Goal: Task Accomplishment & Management: Use online tool/utility

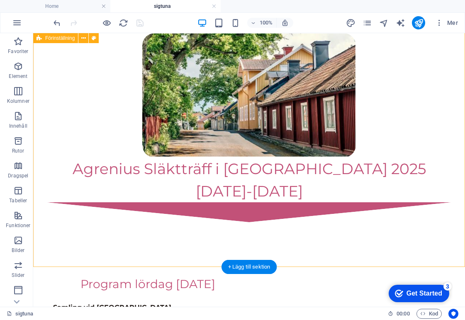
scroll to position [810, 0]
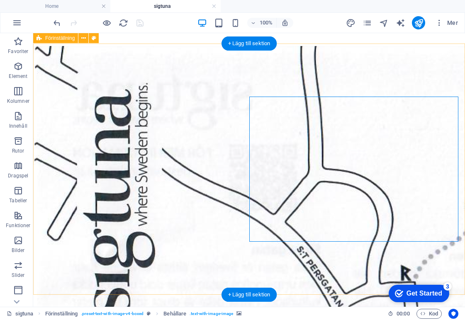
scroll to position [746, 0]
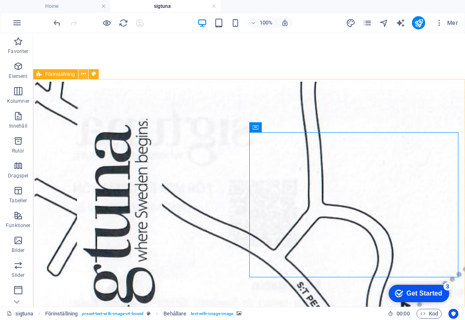
click at [83, 75] on icon at bounding box center [83, 74] width 5 height 9
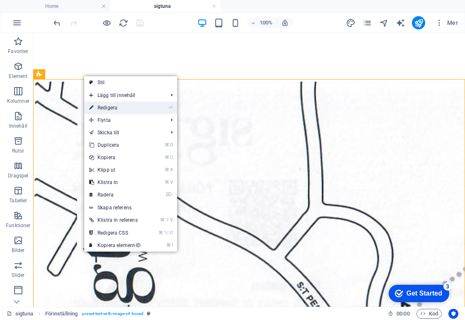
click at [96, 105] on link "⏎ Redigera" at bounding box center [115, 108] width 62 height 12
select select "rem"
select select "px"
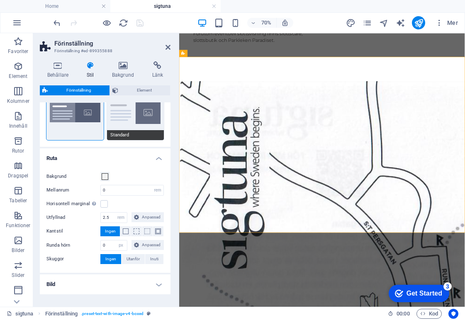
scroll to position [66, 0]
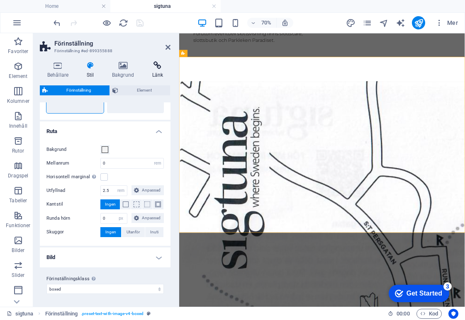
click at [148, 69] on icon at bounding box center [158, 65] width 26 height 8
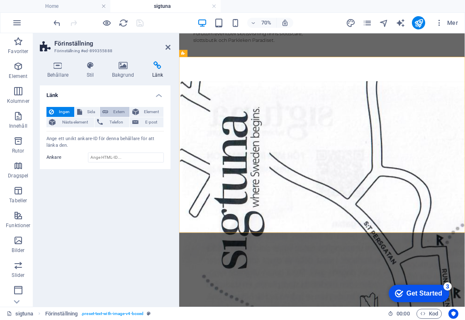
click at [119, 110] on span "Extern" at bounding box center [119, 112] width 16 height 10
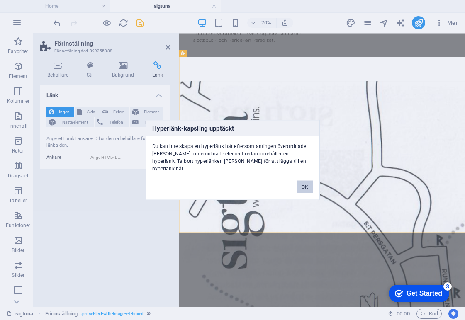
click at [301, 181] on button "OK" at bounding box center [305, 187] width 17 height 12
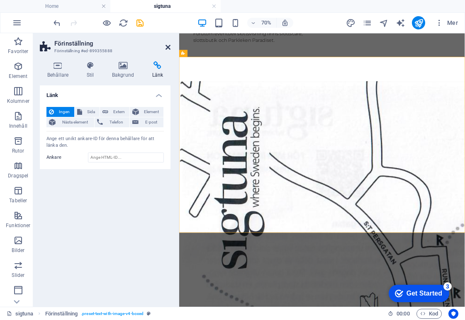
click at [168, 45] on icon at bounding box center [167, 47] width 5 height 7
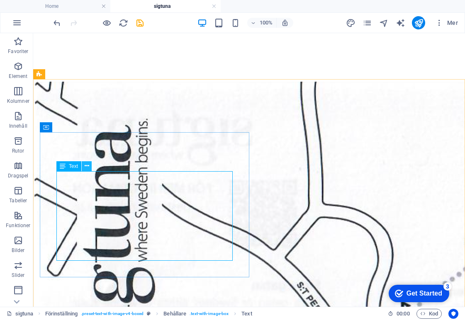
click at [88, 165] on icon at bounding box center [87, 166] width 5 height 9
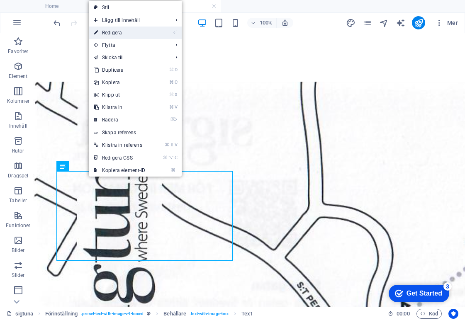
click at [130, 34] on link "⏎ Redigera" at bounding box center [120, 33] width 62 height 12
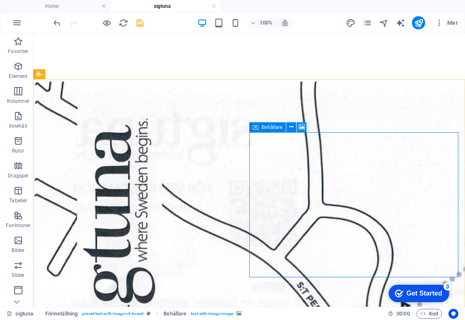
click at [299, 127] on icon at bounding box center [302, 127] width 6 height 9
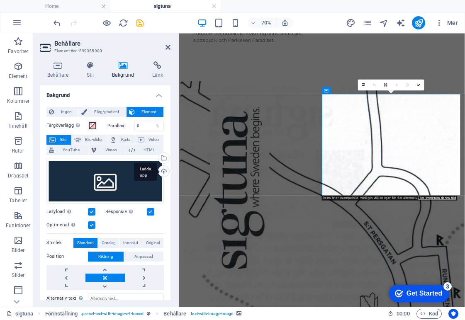
click at [163, 170] on div "Ladda upp" at bounding box center [163, 172] width 12 height 12
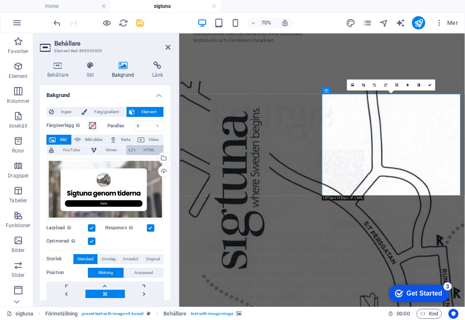
click at [143, 150] on span "HTML" at bounding box center [149, 150] width 23 height 10
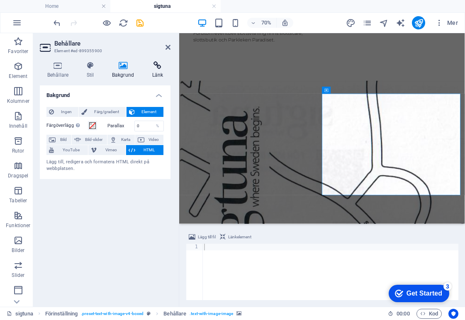
click at [159, 73] on h4 "Länk" at bounding box center [158, 69] width 26 height 17
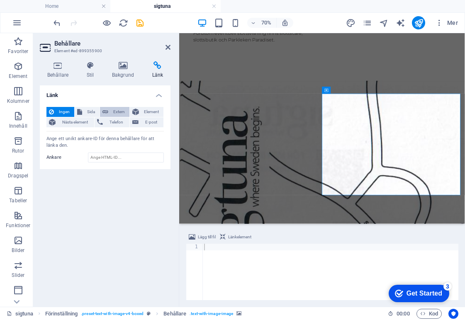
click at [116, 111] on span "Extern" at bounding box center [119, 112] width 16 height 10
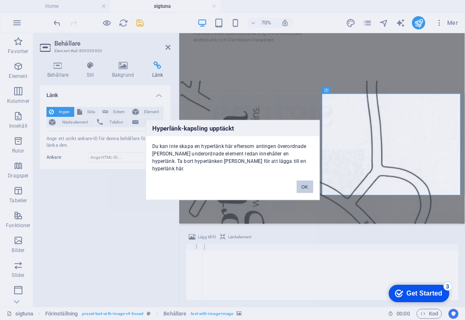
click at [307, 183] on button "OK" at bounding box center [305, 187] width 17 height 12
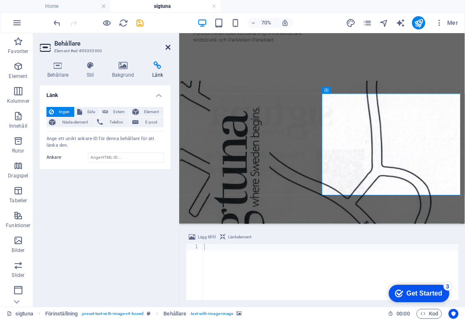
click at [166, 48] on icon at bounding box center [167, 47] width 5 height 7
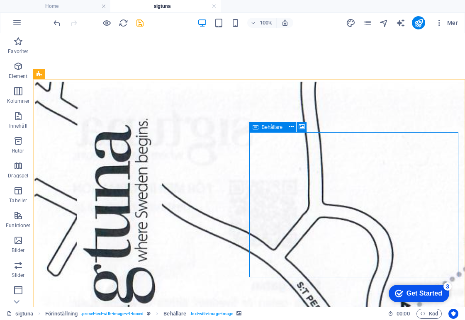
click at [255, 126] on icon at bounding box center [256, 127] width 6 height 10
click at [291, 127] on icon at bounding box center [291, 127] width 5 height 9
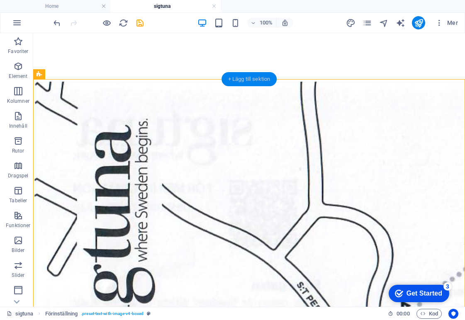
click at [253, 83] on div "+ Lägg till sektion" at bounding box center [249, 79] width 56 height 14
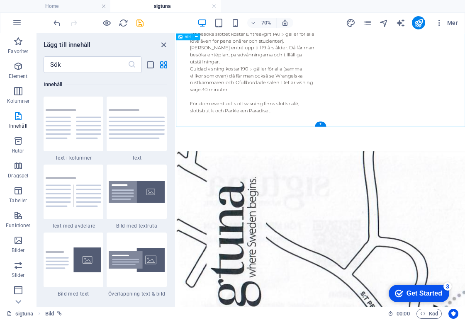
scroll to position [608, 0]
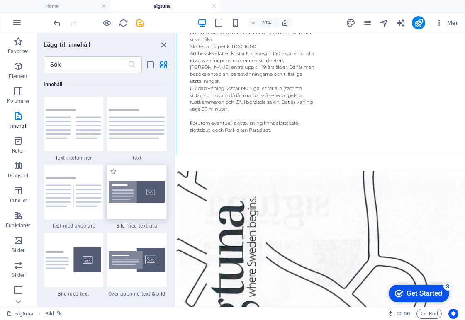
click at [138, 201] on img at bounding box center [137, 191] width 56 height 21
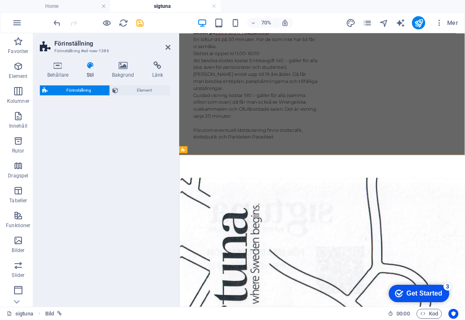
select select "rem"
select select "px"
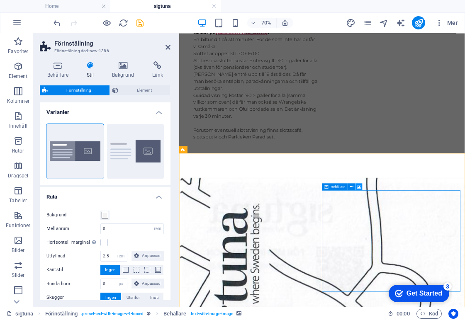
click at [358, 188] on icon at bounding box center [359, 187] width 5 height 6
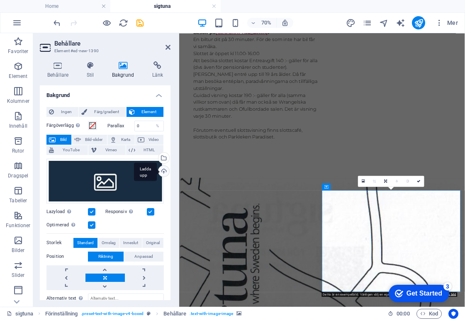
click at [162, 172] on div "Ladda upp" at bounding box center [163, 172] width 12 height 12
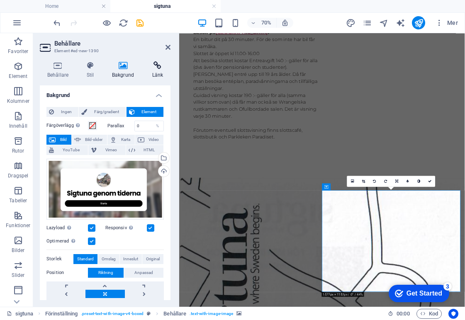
click at [150, 67] on icon at bounding box center [158, 65] width 26 height 8
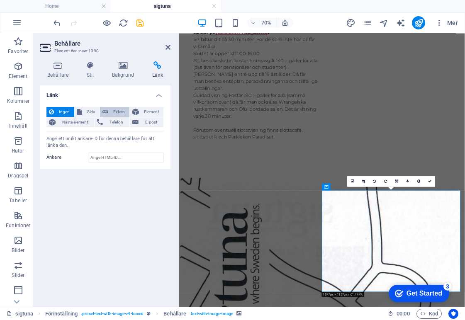
click at [117, 113] on span "Extern" at bounding box center [119, 112] width 16 height 10
select select "blank"
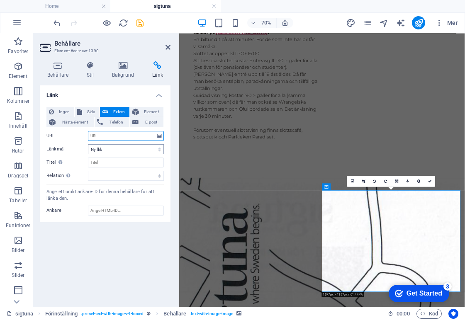
paste input "[URL][DOMAIN_NAME]"
type input "[URL][DOMAIN_NAME]"
click at [111, 149] on select "Ny flik Samma flik Överlägg" at bounding box center [126, 149] width 76 height 10
click at [88, 144] on select "Ny flik Samma flik Överlägg" at bounding box center [126, 149] width 76 height 10
click at [114, 161] on input "Titel Ytterligare länkbeskrivning bör inte vara samma som länktext. Titeln visa…" at bounding box center [126, 163] width 76 height 10
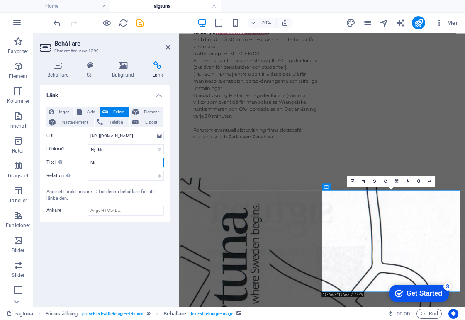
type input "M"
type input "Tipspromenad / Quiz"
click at [125, 191] on div "Ange ett unikt ankare-ID för denna behållare för att länka den." at bounding box center [104, 196] width 117 height 14
click at [136, 21] on icon "save" at bounding box center [140, 23] width 10 height 10
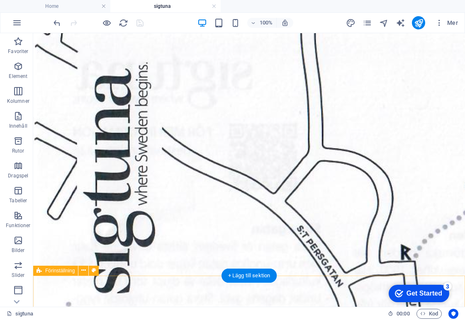
scroll to position [799, 0]
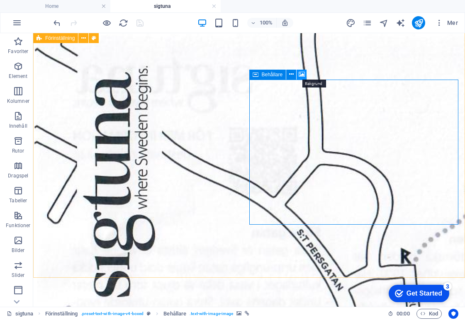
click at [300, 73] on icon at bounding box center [302, 74] width 6 height 9
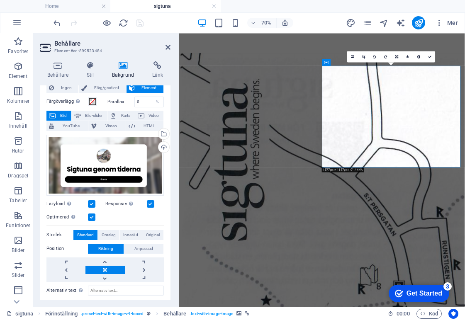
scroll to position [25, 0]
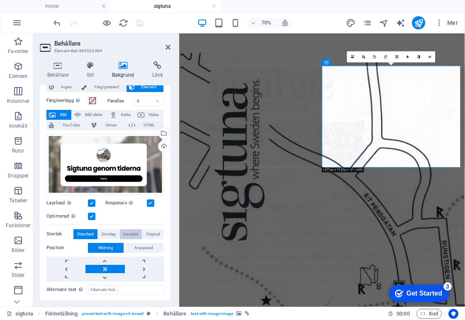
click at [125, 232] on span "Inneslut" at bounding box center [130, 234] width 15 height 10
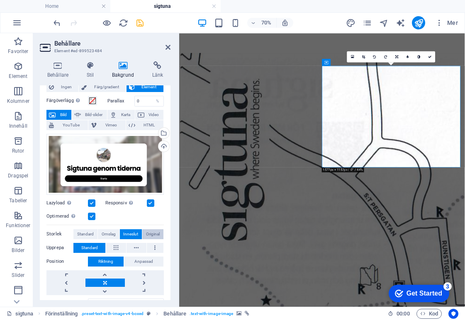
click at [155, 236] on span "Original" at bounding box center [153, 234] width 14 height 10
click at [112, 230] on span "Omslag" at bounding box center [109, 234] width 14 height 10
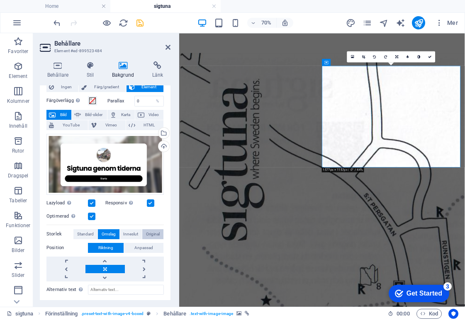
click at [146, 232] on span "Original" at bounding box center [153, 234] width 14 height 10
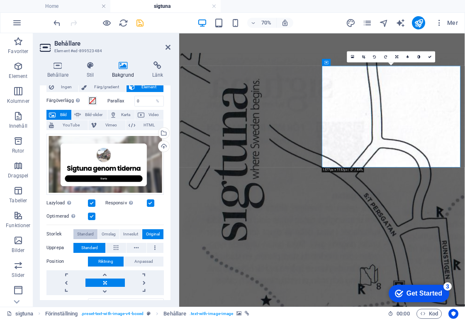
click at [90, 231] on span "Standard" at bounding box center [85, 234] width 17 height 10
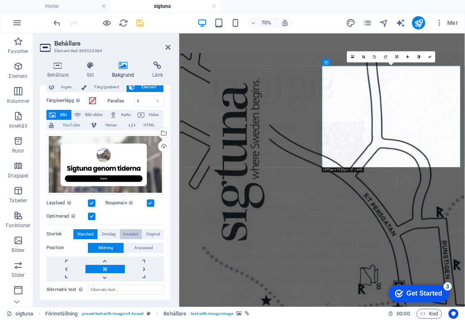
click at [140, 230] on button "Inneslut" at bounding box center [131, 234] width 22 height 10
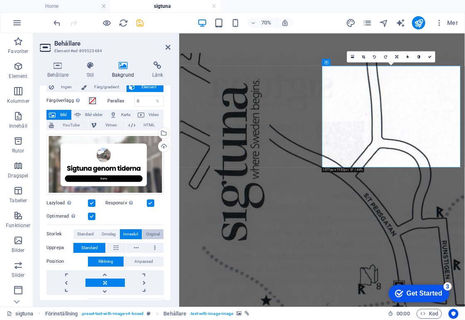
click at [149, 230] on span "Original" at bounding box center [153, 234] width 14 height 10
click at [135, 231] on span "Inneslut" at bounding box center [130, 234] width 15 height 10
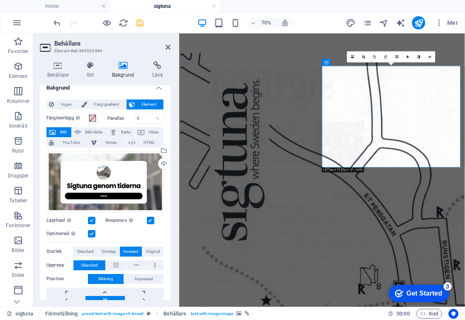
scroll to position [0, 0]
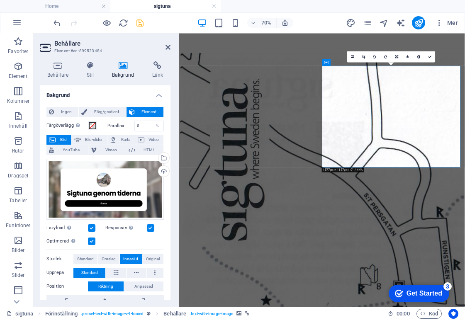
click at [157, 92] on h4 "Bakgrund" at bounding box center [105, 92] width 131 height 15
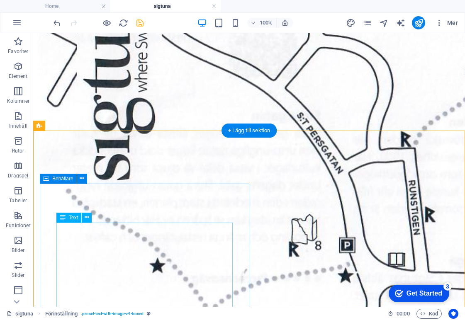
scroll to position [946, 0]
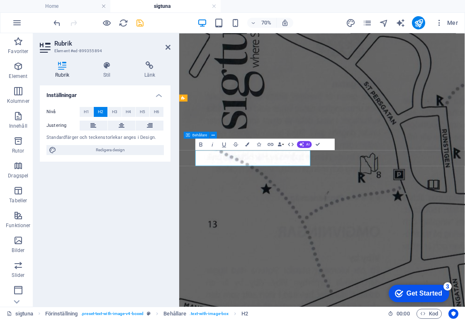
scroll to position [934, 0]
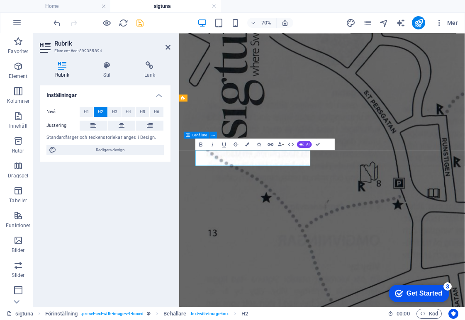
click at [139, 215] on div "Inställningar Nivå H1 H2 H3 H4 H5 H6 Justering Standardfärger och teckenstorlek…" at bounding box center [105, 192] width 131 height 215
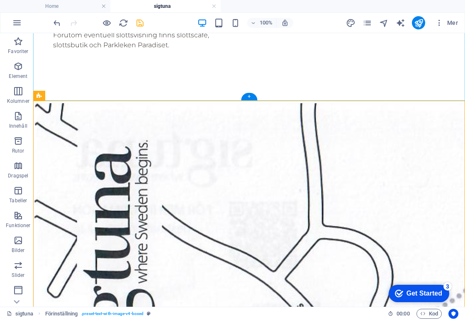
scroll to position [720, 0]
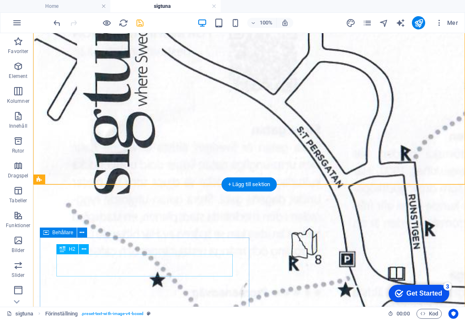
scroll to position [968, 0]
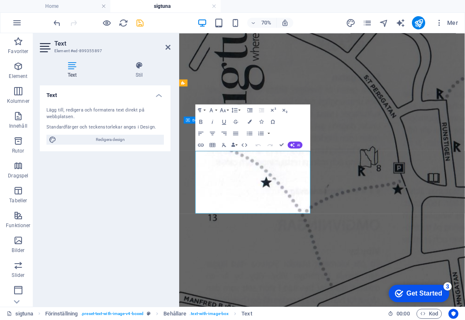
click at [143, 245] on div "Text Lägg till, redigera och formatera text direkt på webbplatsen. Standardfärg…" at bounding box center [105, 192] width 131 height 215
drag, startPoint x: 234, startPoint y: 283, endPoint x: 180, endPoint y: 201, distance: 97.7
copy div "Du kan gå på tipspromenad själv [PERSON_NAME] i sällskap. (Dock max 10 grupper …"
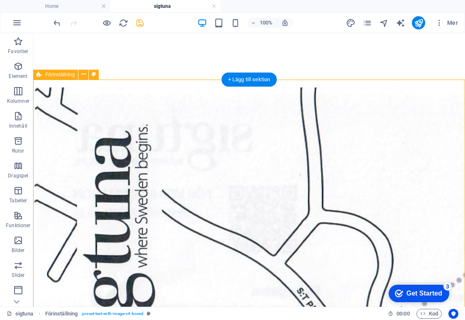
scroll to position [746, 0]
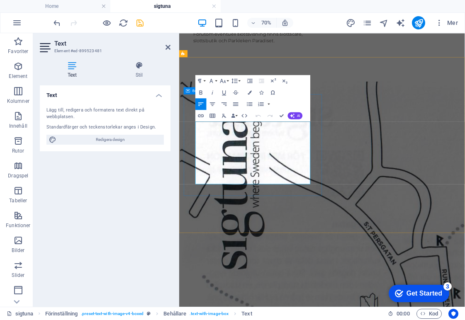
drag, startPoint x: 348, startPoint y: 244, endPoint x: 193, endPoint y: 166, distance: 173.8
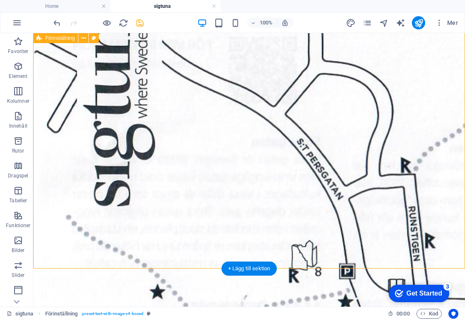
scroll to position [972, 0]
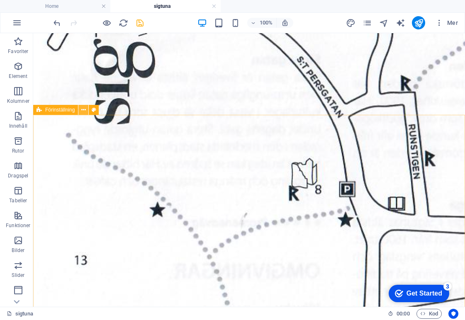
click at [85, 110] on icon at bounding box center [83, 110] width 5 height 9
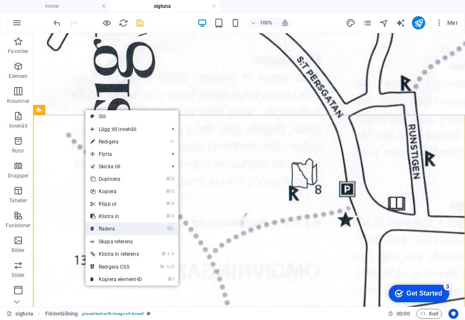
click at [116, 224] on link "⌦ Radera" at bounding box center [116, 229] width 62 height 12
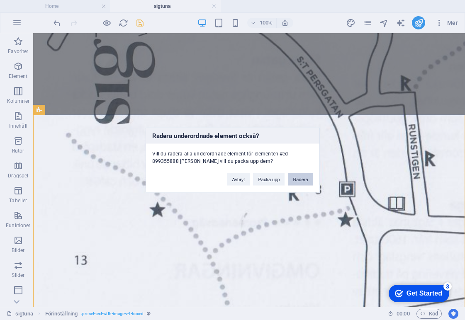
click at [299, 181] on button "Radera" at bounding box center [300, 179] width 25 height 12
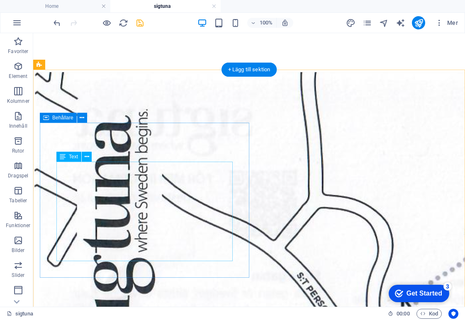
scroll to position [755, 0]
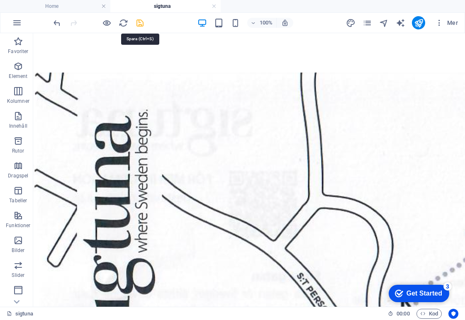
click at [136, 23] on icon "save" at bounding box center [140, 23] width 10 height 10
click at [421, 23] on icon "publish" at bounding box center [419, 23] width 10 height 10
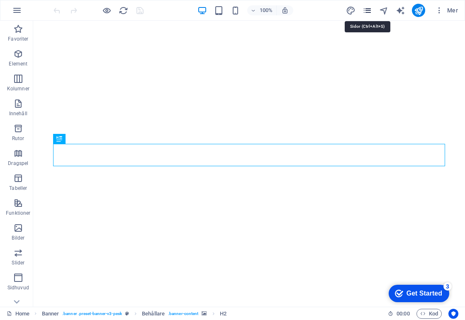
click at [367, 10] on icon "pages" at bounding box center [368, 11] width 10 height 10
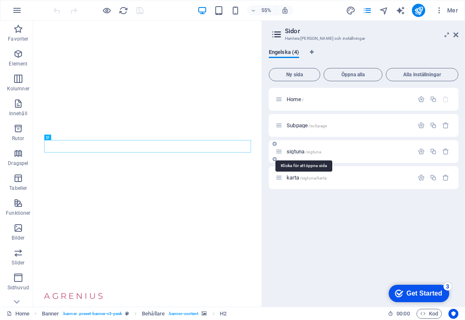
click at [309, 152] on span "/sigtuna" at bounding box center [313, 152] width 16 height 5
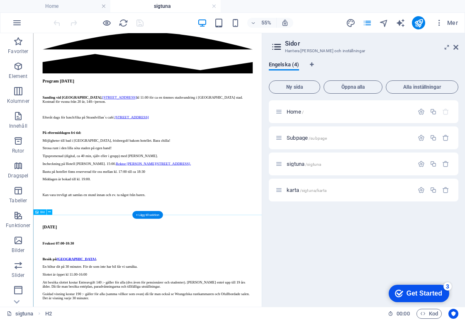
scroll to position [237, 0]
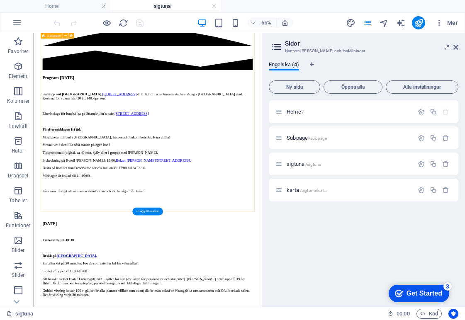
click at [281, 320] on div "Program lördag 6 september Samling vid Sigtuna museum , Storgatan 55 kl 11:00 f…" at bounding box center [241, 325] width 382 height 431
click at [236, 311] on div "Program lördag 6 september Samling vid Sigtuna museum , Storgatan 55 kl 11:00 f…" at bounding box center [241, 325] width 382 height 431
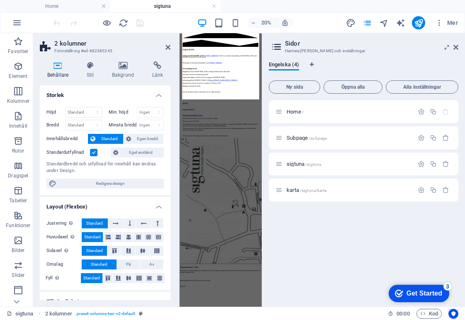
click at [382, 54] on h3 "Hantera dina sidor och inställningar" at bounding box center [363, 50] width 157 height 7
click at [168, 49] on icon at bounding box center [167, 47] width 5 height 7
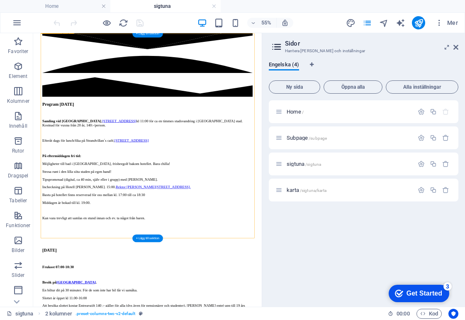
scroll to position [165, 0]
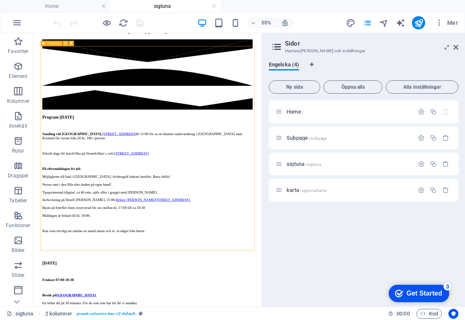
click at [66, 44] on icon at bounding box center [65, 43] width 2 height 5
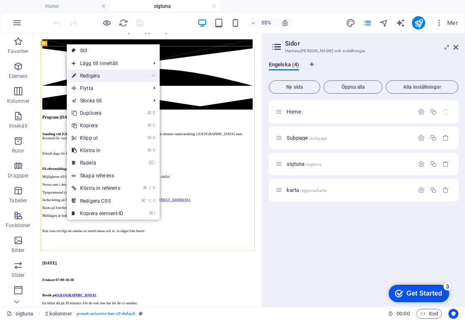
click at [83, 73] on link "⏎ Redigera" at bounding box center [98, 76] width 62 height 12
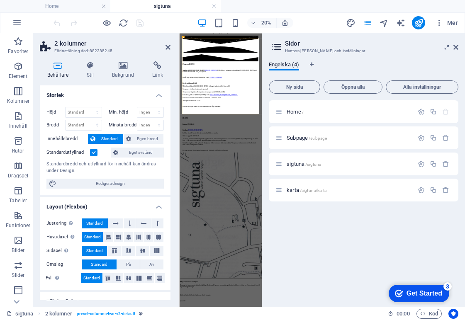
click at [94, 153] on label at bounding box center [93, 152] width 7 height 7
click at [0, 0] on input "Standardutfyllnad" at bounding box center [0, 0] width 0 height 0
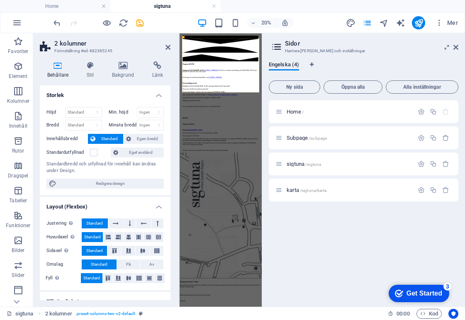
click at [171, 50] on aside "2 kolumner Förinställning #ed-882385245 Behållare Stil Bakgrund Länk Storlek Hö…" at bounding box center [106, 170] width 146 height 274
click at [170, 50] on icon at bounding box center [167, 47] width 5 height 7
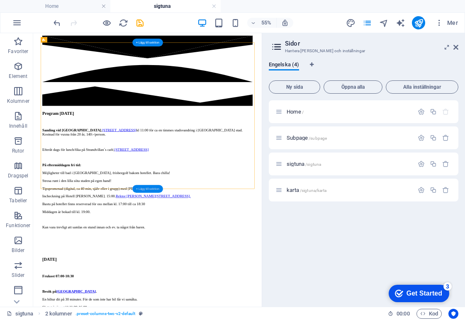
click at [151, 187] on div "+ Lägg till sektion" at bounding box center [147, 189] width 31 height 8
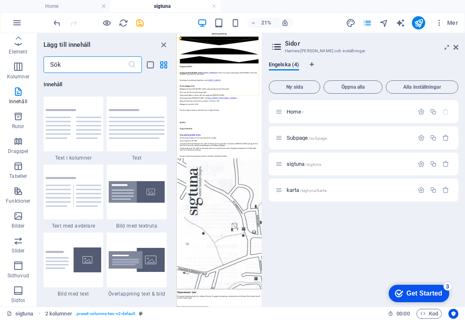
scroll to position [0, 0]
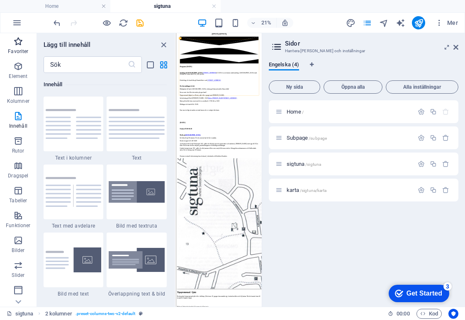
click at [19, 44] on icon "button" at bounding box center [18, 42] width 10 height 10
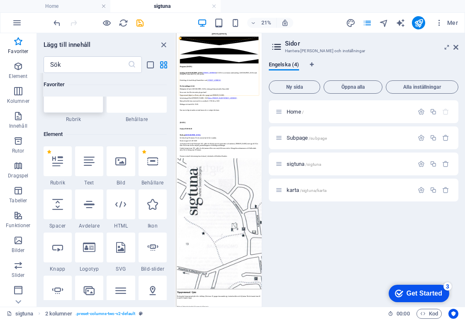
scroll to position [39, 0]
click at [90, 206] on icon at bounding box center [89, 203] width 11 height 11
select select "%"
select select "px"
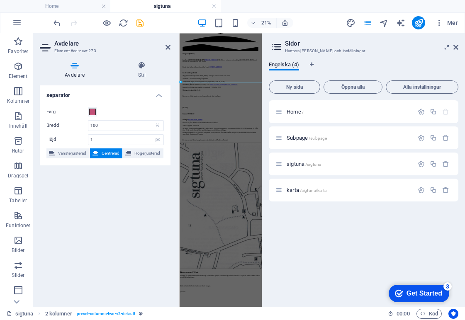
scroll to position [0, 0]
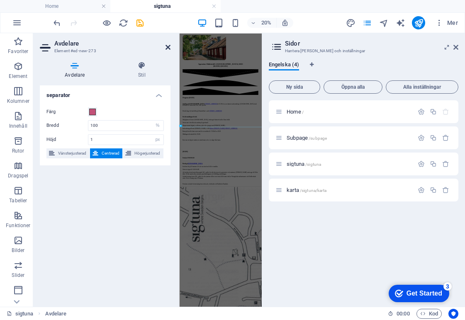
click at [167, 46] on icon at bounding box center [167, 47] width 5 height 7
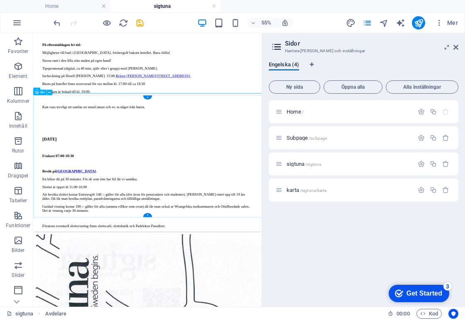
scroll to position [418, 0]
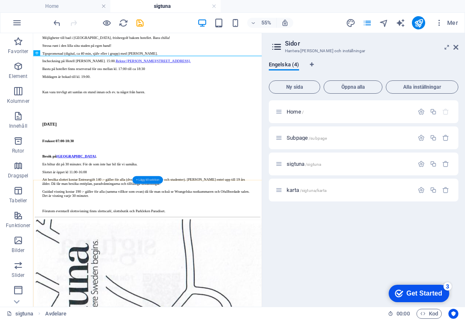
click at [146, 181] on div "+ Lägg till sektion" at bounding box center [147, 180] width 31 height 8
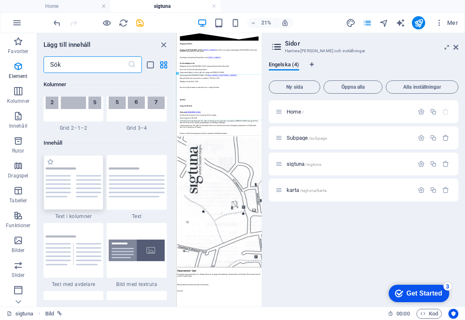
scroll to position [1451, 0]
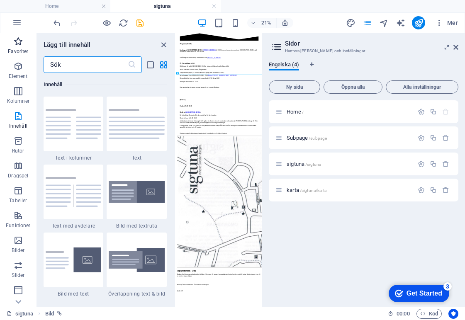
click at [20, 44] on icon "button" at bounding box center [18, 42] width 10 height 10
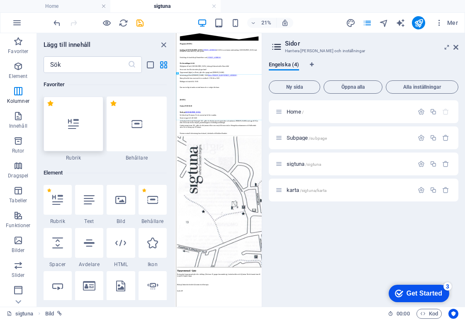
scroll to position [0, 0]
click at [90, 252] on div at bounding box center [89, 243] width 28 height 30
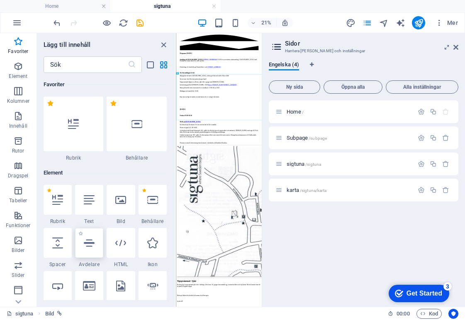
select select "%"
select select "px"
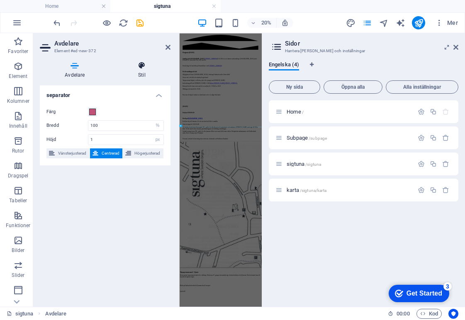
click at [135, 70] on h4 "Stil" at bounding box center [141, 69] width 57 height 17
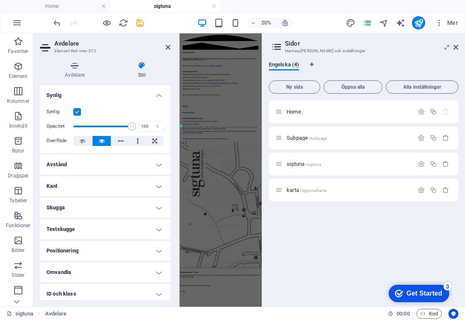
click at [168, 42] on h2 "Avdelare" at bounding box center [112, 43] width 116 height 7
click at [168, 46] on icon at bounding box center [167, 47] width 5 height 7
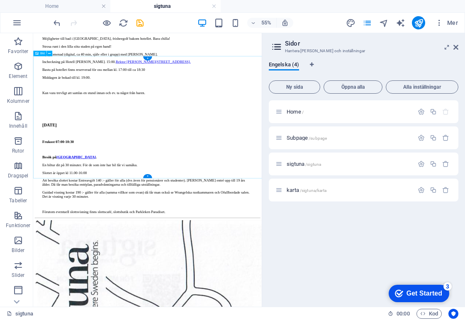
scroll to position [428, 0]
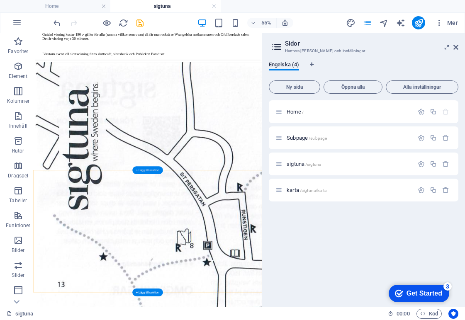
click at [145, 168] on div "+ Lägg till sektion" at bounding box center [147, 170] width 31 height 8
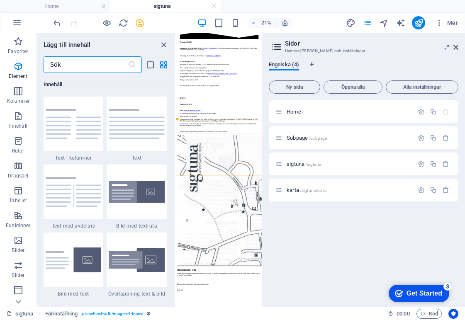
scroll to position [1451, 0]
click at [19, 49] on p "Favoriter" at bounding box center [18, 51] width 20 height 7
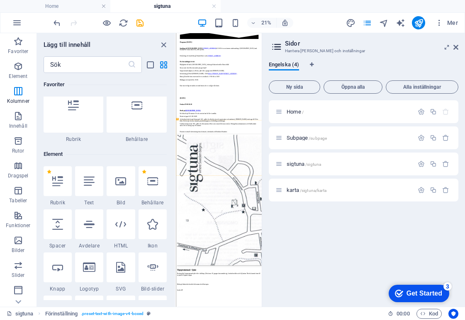
scroll to position [0, 0]
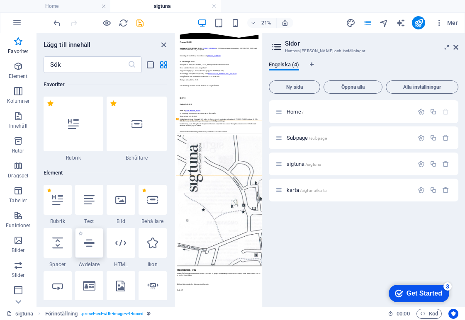
click at [95, 247] on div at bounding box center [89, 243] width 28 height 30
select select "%"
select select "px"
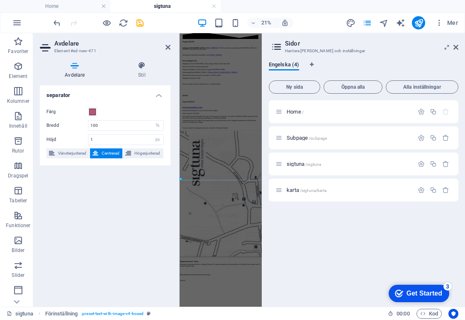
scroll to position [230, 0]
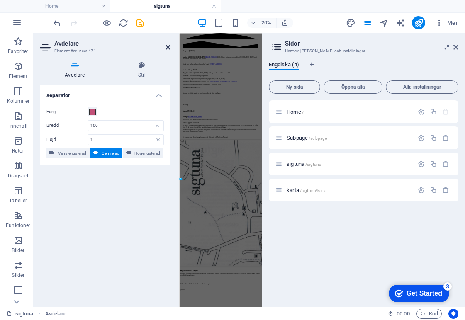
click at [166, 47] on icon at bounding box center [167, 47] width 5 height 7
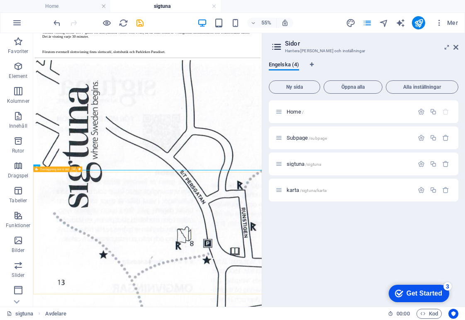
click at [73, 170] on icon at bounding box center [74, 169] width 2 height 5
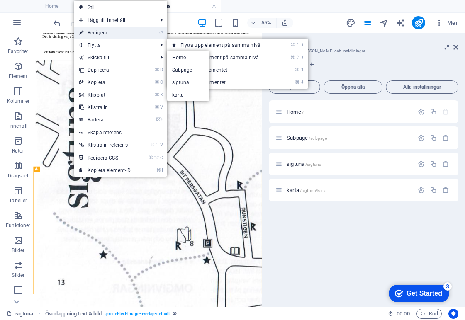
click at [110, 30] on link "⏎ Redigera" at bounding box center [105, 33] width 62 height 12
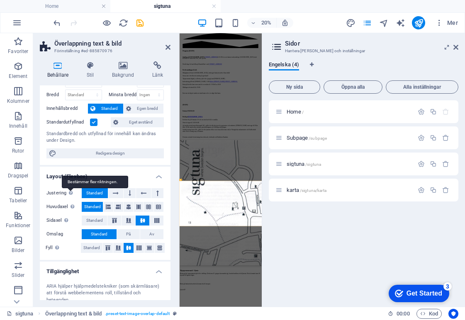
scroll to position [29, 0]
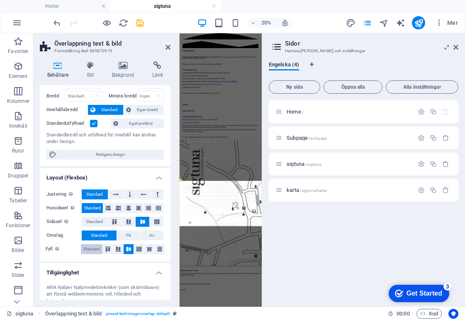
click at [95, 247] on span "Standard" at bounding box center [91, 249] width 17 height 10
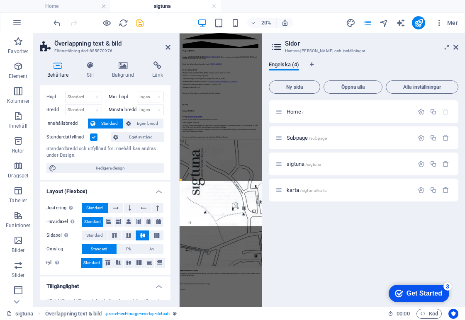
scroll to position [0, 0]
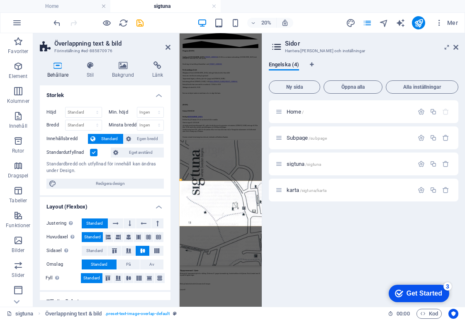
click at [93, 154] on label at bounding box center [93, 152] width 7 height 7
click at [0, 0] on input "Standardutfyllnad" at bounding box center [0, 0] width 0 height 0
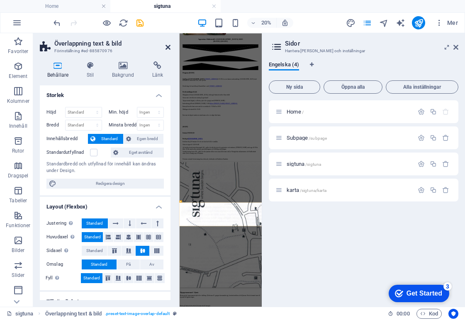
click at [170, 47] on icon at bounding box center [167, 47] width 5 height 7
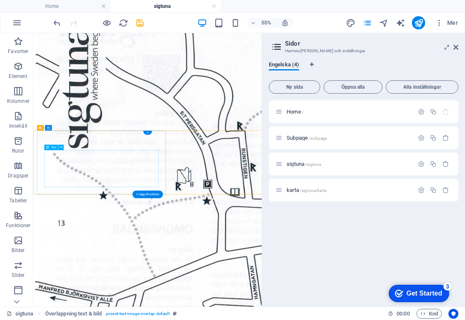
scroll to position [836, 0]
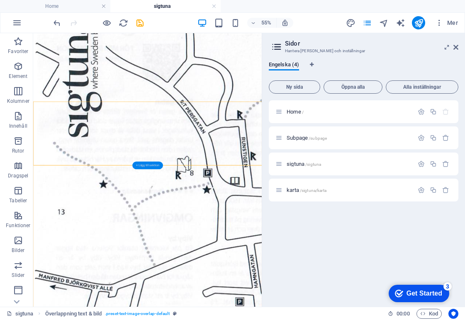
click at [147, 164] on div "+ Lägg till sektion" at bounding box center [147, 165] width 31 height 8
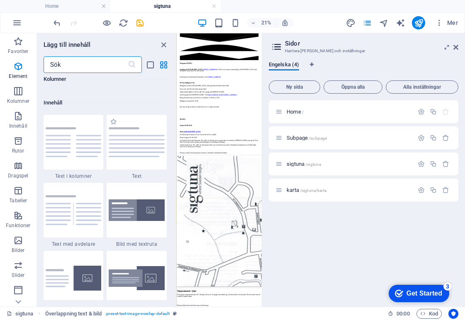
scroll to position [1451, 0]
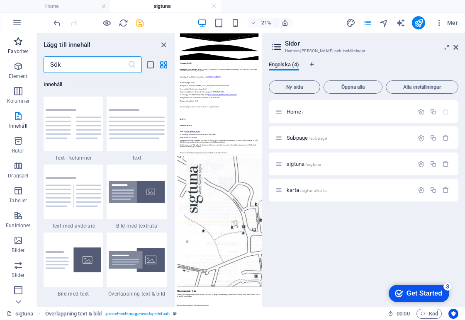
click at [19, 47] on span "Favoriter" at bounding box center [18, 47] width 37 height 20
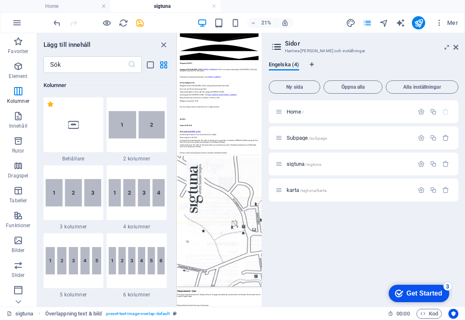
scroll to position [0, 0]
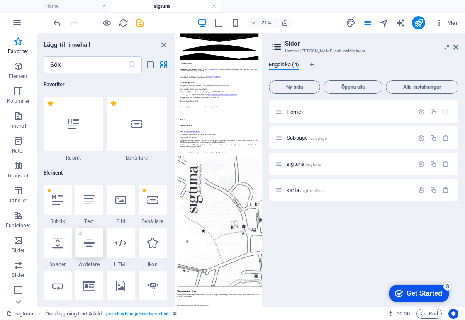
click at [95, 247] on div at bounding box center [89, 243] width 28 height 30
select select "%"
select select "px"
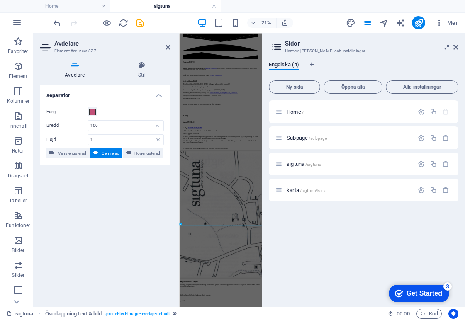
scroll to position [131, 0]
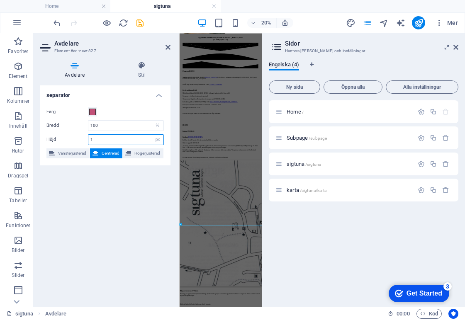
drag, startPoint x: 127, startPoint y: 137, endPoint x: 78, endPoint y: 137, distance: 48.5
click at [78, 137] on div "Höjd 1 px rem vh vw" at bounding box center [104, 139] width 117 height 11
type input "3"
click at [167, 49] on icon at bounding box center [167, 47] width 5 height 7
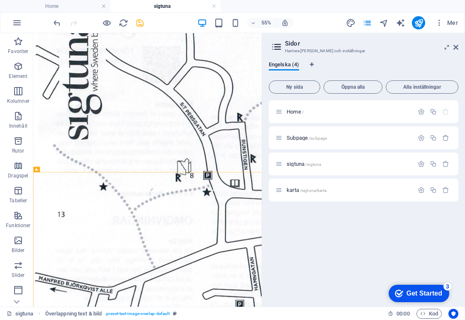
click at [141, 21] on icon "save" at bounding box center [140, 23] width 10 height 10
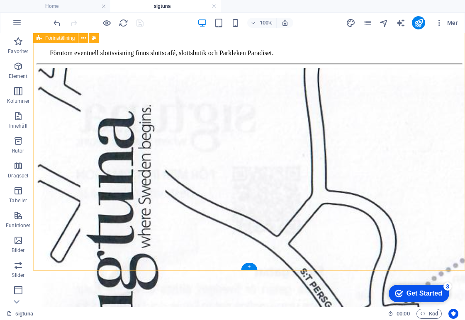
scroll to position [745, 0]
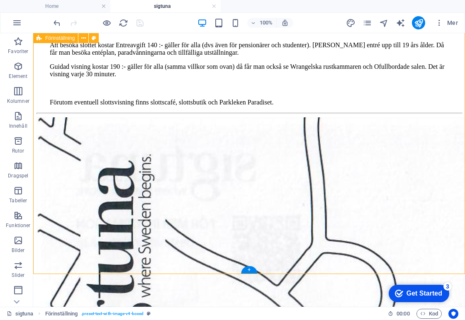
scroll to position [612, 0]
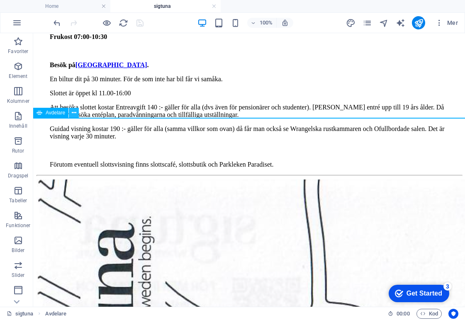
click at [71, 116] on button at bounding box center [74, 113] width 10 height 10
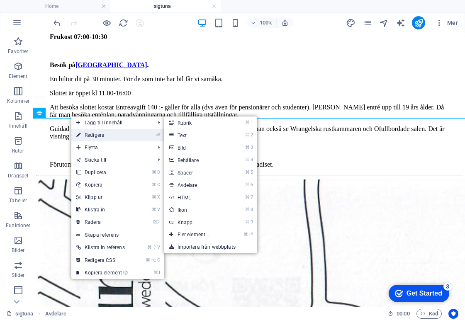
click at [86, 136] on link "⏎ Redigera" at bounding box center [102, 135] width 62 height 12
select select "%"
select select "px"
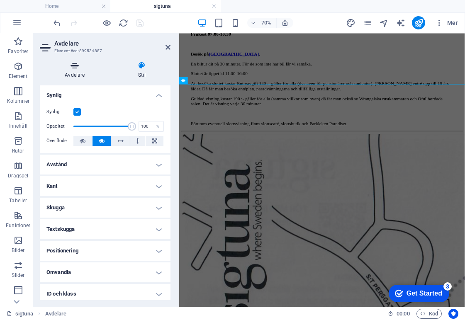
click at [77, 66] on icon at bounding box center [75, 65] width 70 height 8
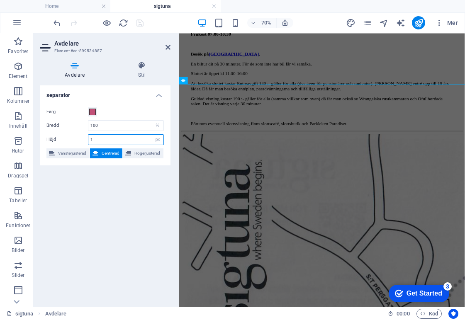
drag, startPoint x: 100, startPoint y: 136, endPoint x: 88, endPoint y: 137, distance: 12.5
click at [88, 137] on div "1 px rem vh vw" at bounding box center [126, 139] width 76 height 11
type input "2"
click at [168, 48] on icon at bounding box center [167, 47] width 5 height 7
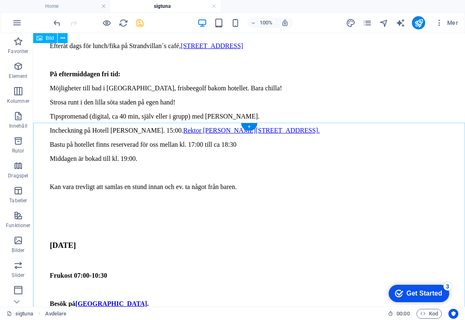
scroll to position [352, 0]
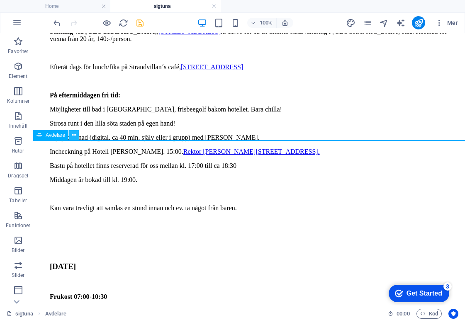
click at [70, 134] on button at bounding box center [74, 135] width 10 height 10
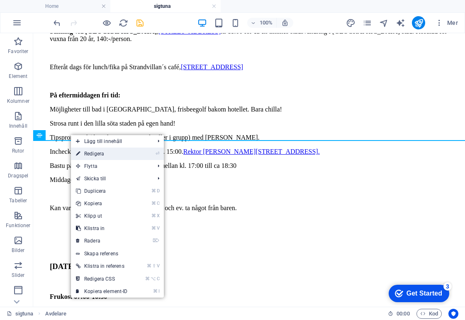
click at [86, 153] on link "⏎ Redigera" at bounding box center [102, 154] width 62 height 12
select select "%"
select select "px"
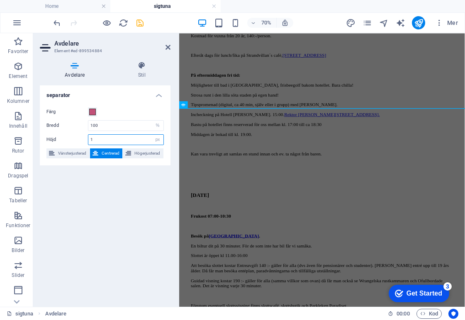
click at [96, 140] on input "1" at bounding box center [125, 140] width 75 height 10
drag, startPoint x: 96, startPoint y: 140, endPoint x: 85, endPoint y: 139, distance: 10.4
click at [85, 139] on div "Höjd 1 px rem vh vw" at bounding box center [104, 139] width 117 height 11
type input "2"
drag, startPoint x: 106, startPoint y: 128, endPoint x: 88, endPoint y: 127, distance: 18.3
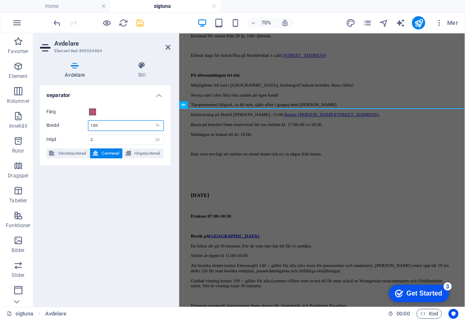
click at [88, 127] on div "100 px rem % vh vw" at bounding box center [126, 125] width 76 height 11
type input "80"
click at [168, 47] on icon at bounding box center [167, 47] width 5 height 7
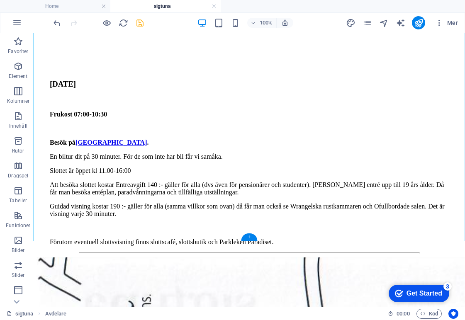
scroll to position [540, 0]
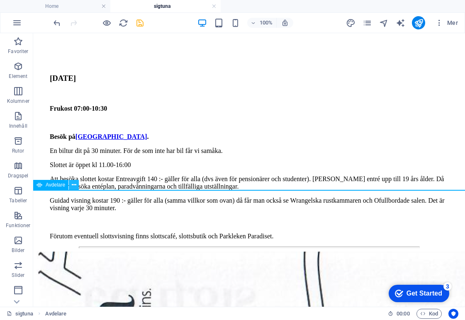
click at [72, 185] on icon at bounding box center [74, 185] width 5 height 9
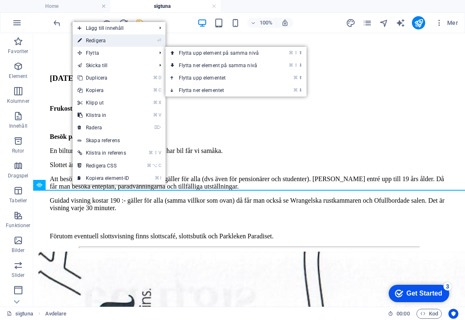
click at [117, 44] on link "⏎ Redigera" at bounding box center [104, 40] width 62 height 12
select select "%"
select select "px"
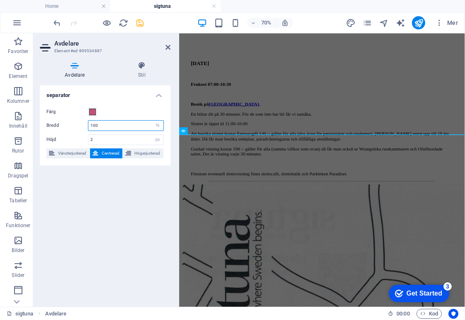
drag, startPoint x: 110, startPoint y: 122, endPoint x: 76, endPoint y: 122, distance: 33.6
click at [76, 122] on div "Bredd 100 px rem % vh vw" at bounding box center [104, 125] width 117 height 11
type input "80"
click at [166, 51] on header "Avdelare Element #ed-899534887" at bounding box center [105, 44] width 131 height 22
click at [167, 50] on icon at bounding box center [167, 47] width 5 height 7
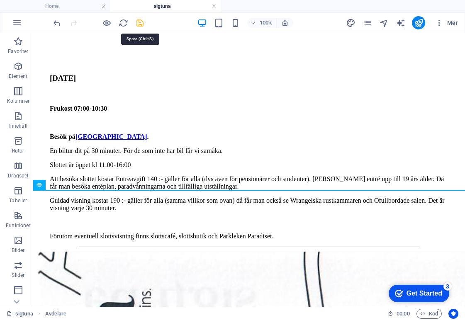
click at [137, 24] on icon "save" at bounding box center [140, 23] width 10 height 10
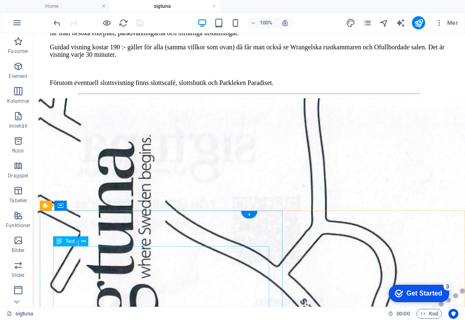
scroll to position [677, 0]
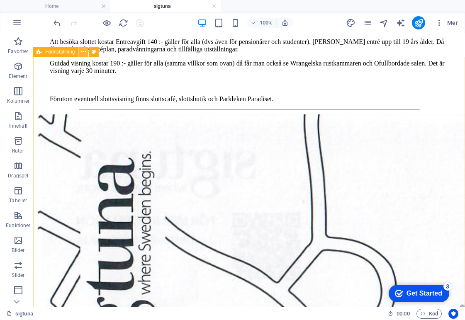
click at [85, 54] on icon at bounding box center [83, 52] width 5 height 9
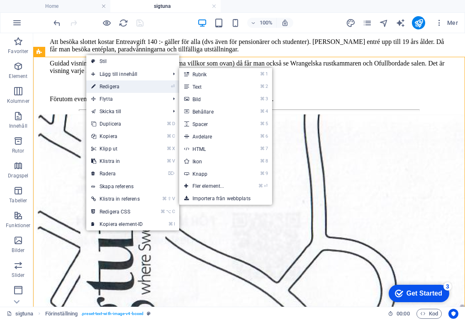
click at [102, 88] on link "⏎ Redigera" at bounding box center [117, 86] width 62 height 12
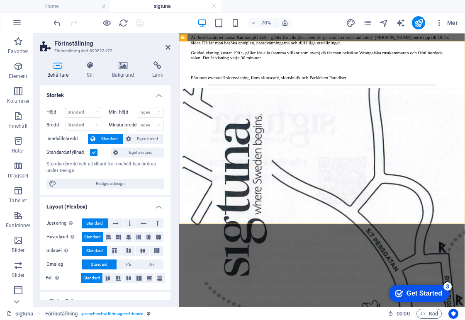
click at [91, 151] on label at bounding box center [93, 152] width 7 height 7
click at [0, 0] on input "Standardutfyllnad" at bounding box center [0, 0] width 0 height 0
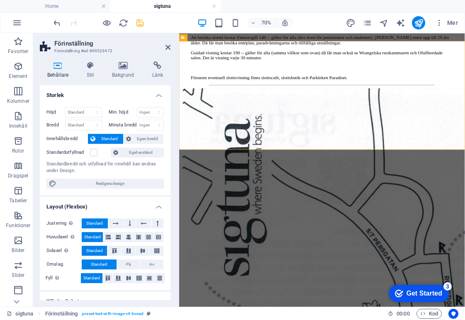
click at [141, 157] on div "Höjd Standard px rem % vh vw Min. höjd Ingen px rem % vh vw Bredd Standard px r…" at bounding box center [105, 147] width 131 height 95
click at [142, 153] on span "Eget avstånd" at bounding box center [141, 153] width 41 height 10
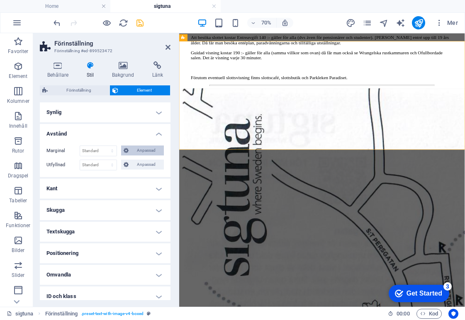
click at [134, 151] on span "Anpassad" at bounding box center [146, 151] width 31 height 10
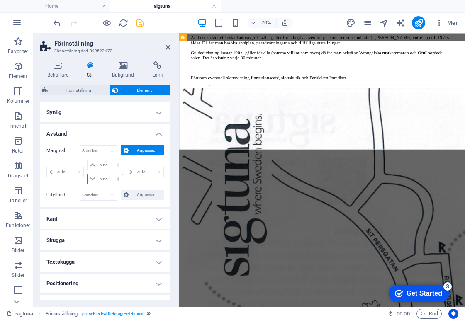
click at [105, 179] on select "auto px % rem vw vh" at bounding box center [105, 179] width 35 height 10
click at [168, 49] on icon at bounding box center [167, 47] width 5 height 7
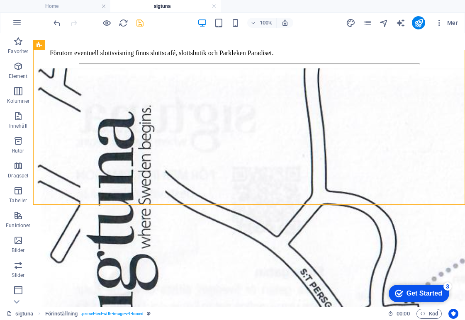
scroll to position [789, 0]
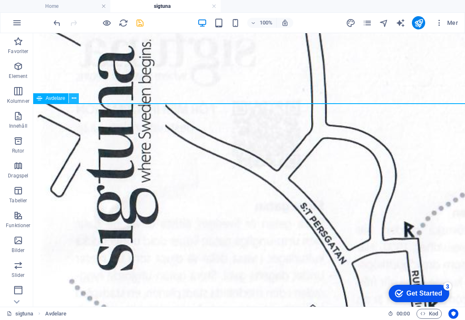
click at [73, 99] on icon at bounding box center [74, 98] width 5 height 9
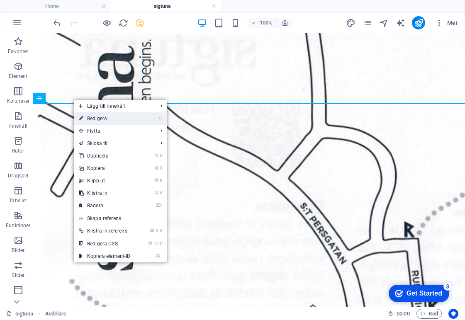
click at [84, 119] on link "⏎ Redigera" at bounding box center [105, 118] width 62 height 12
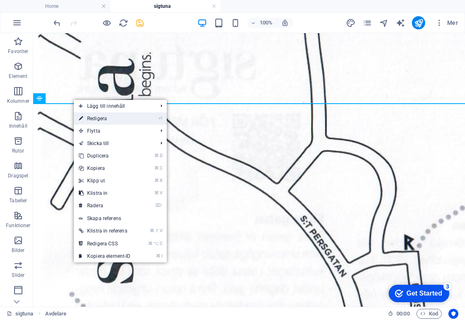
select select "%"
select select "px"
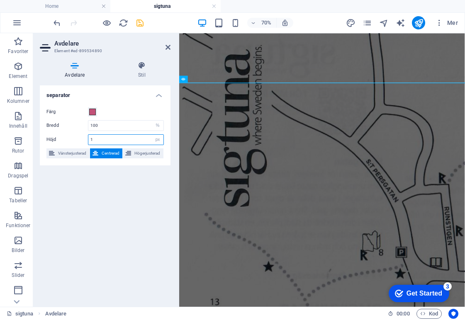
drag, startPoint x: 124, startPoint y: 141, endPoint x: 77, endPoint y: 141, distance: 46.9
click at [77, 141] on div "Höjd 1 px rem vh vw" at bounding box center [104, 139] width 117 height 11
type input "2"
click at [159, 95] on h4 "separator" at bounding box center [105, 92] width 131 height 15
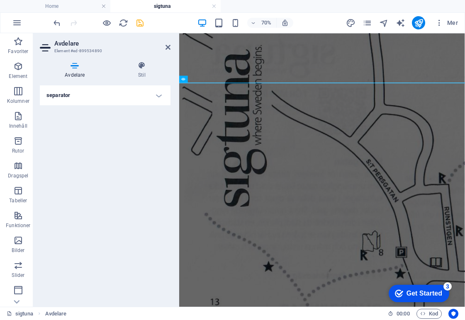
click at [164, 52] on header "Avdelare Element #ed-899534890" at bounding box center [105, 44] width 131 height 22
click at [166, 48] on icon at bounding box center [167, 47] width 5 height 7
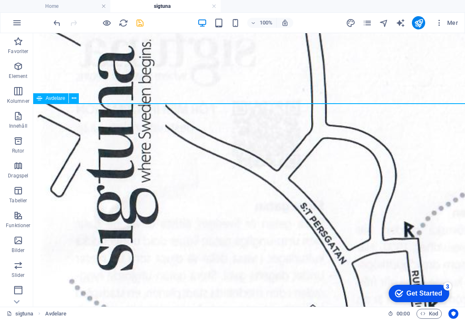
click at [70, 99] on button at bounding box center [74, 98] width 10 height 10
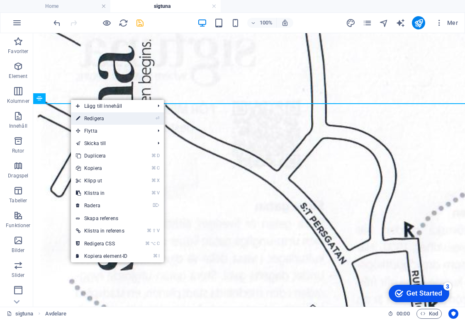
click at [84, 121] on link "⏎ Redigera" at bounding box center [102, 118] width 62 height 12
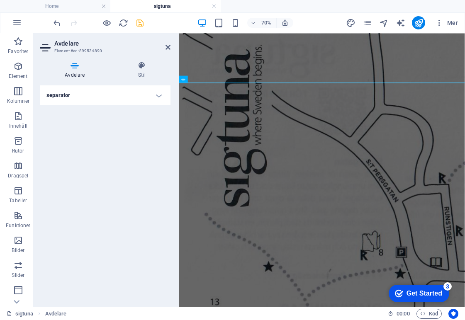
click at [78, 72] on h4 "Avdelare" at bounding box center [76, 69] width 73 height 17
click at [112, 93] on h4 "separator" at bounding box center [105, 95] width 131 height 20
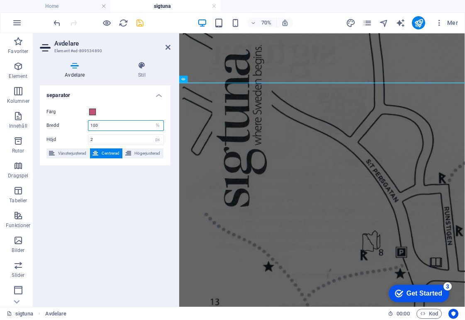
drag, startPoint x: 109, startPoint y: 127, endPoint x: 88, endPoint y: 127, distance: 21.2
click at [88, 127] on div "Bredd 100 px rem % vh vw" at bounding box center [104, 125] width 117 height 11
type input "80"
drag, startPoint x: 170, startPoint y: 45, endPoint x: 137, endPoint y: 13, distance: 45.2
click at [170, 45] on icon at bounding box center [167, 47] width 5 height 7
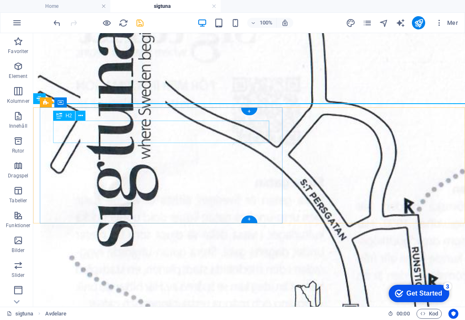
scroll to position [829, 0]
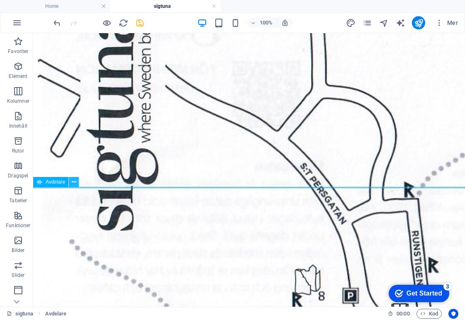
click at [73, 181] on icon at bounding box center [74, 182] width 5 height 9
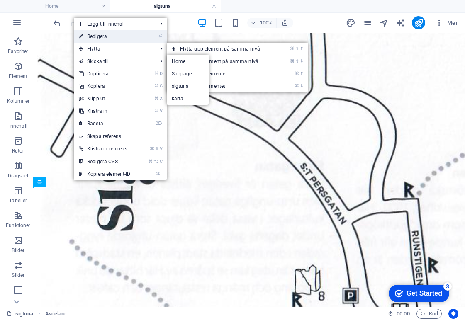
click at [107, 41] on link "⏎ Redigera" at bounding box center [105, 36] width 62 height 12
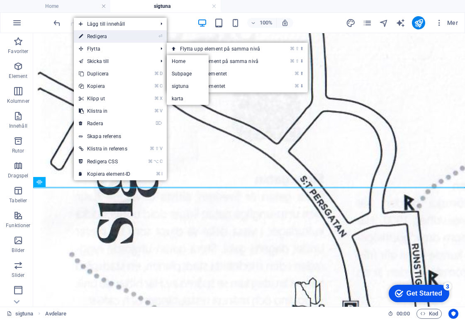
select select "%"
select select "px"
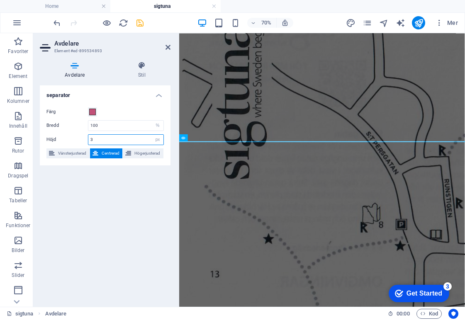
drag, startPoint x: 103, startPoint y: 138, endPoint x: 84, endPoint y: 132, distance: 19.5
click at [78, 136] on div "Höjd 3 px rem vh vw" at bounding box center [104, 139] width 117 height 11
type input "2"
drag, startPoint x: 112, startPoint y: 127, endPoint x: 78, endPoint y: 127, distance: 34.0
click at [78, 127] on div "Bredd 100 px rem % vh vw" at bounding box center [104, 125] width 117 height 11
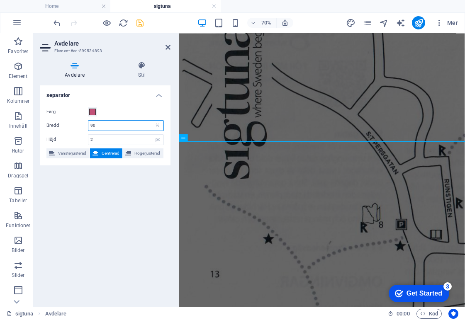
type input "9"
type input "80"
click at [169, 45] on icon at bounding box center [167, 47] width 5 height 7
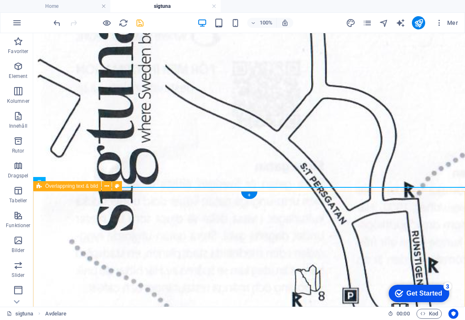
scroll to position [915, 0]
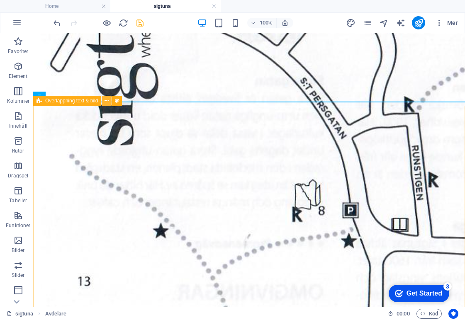
click at [107, 103] on icon at bounding box center [107, 101] width 5 height 9
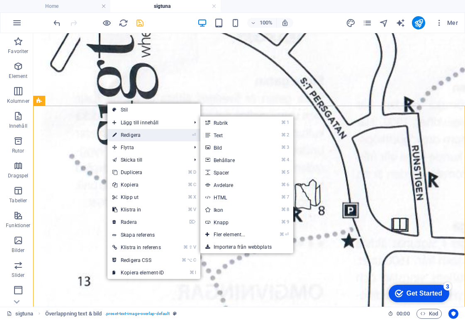
click at [131, 136] on link "⏎ Redigera" at bounding box center [138, 135] width 62 height 12
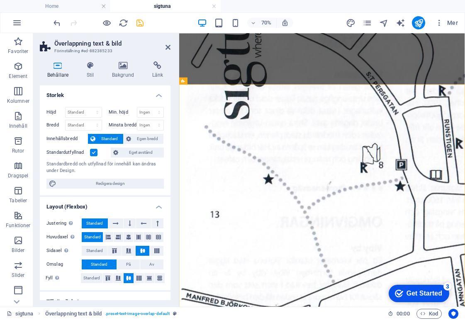
click at [95, 153] on label at bounding box center [93, 152] width 7 height 7
click at [0, 0] on input "Standardutfyllnad" at bounding box center [0, 0] width 0 height 0
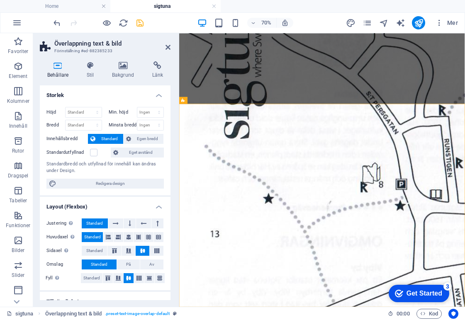
click at [164, 48] on header "Överlappning text & bild Förinställning #ed-882385233" at bounding box center [105, 44] width 131 height 22
click at [165, 48] on header "Överlappning text & bild Förinställning #ed-882385233" at bounding box center [105, 44] width 131 height 22
click at [167, 49] on icon at bounding box center [167, 47] width 5 height 7
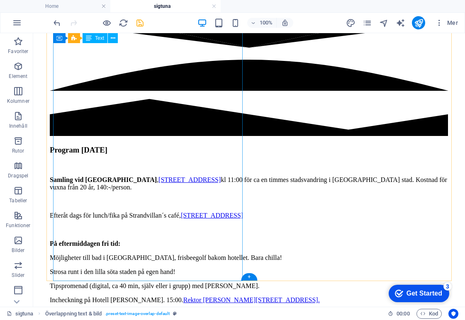
scroll to position [0, 0]
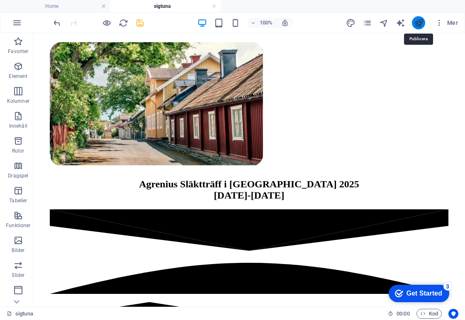
click at [419, 24] on icon "publish" at bounding box center [419, 23] width 10 height 10
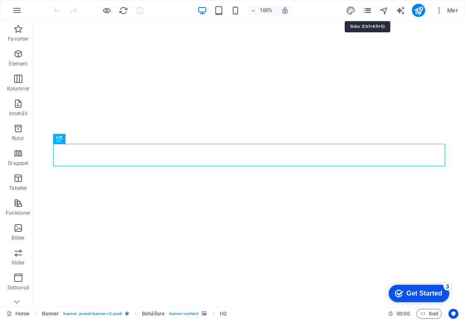
click at [367, 12] on icon "pages" at bounding box center [368, 11] width 10 height 10
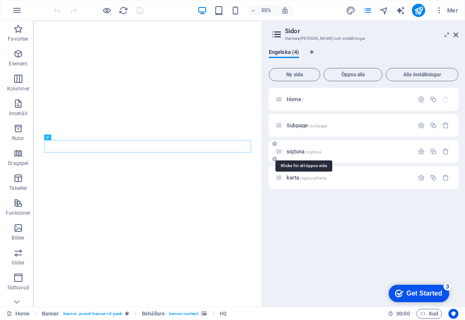
click at [301, 151] on span "sigtuna /sigtuna" at bounding box center [304, 151] width 34 height 6
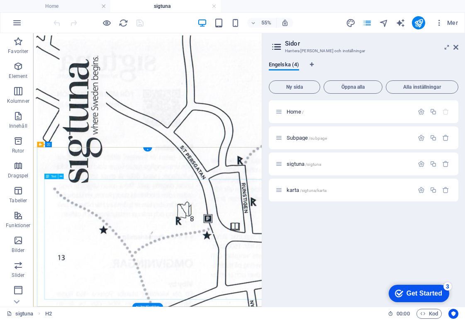
scroll to position [771, 0]
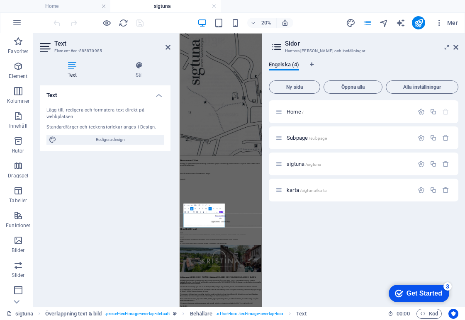
scroll to position [0, 0]
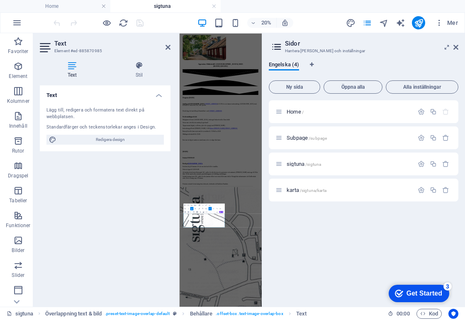
click at [63, 132] on div "Lägg till, redigera och formatera text direkt på webbplatsen. Standardfärger oc…" at bounding box center [105, 125] width 131 height 51
click at [141, 143] on span "Redigera design" at bounding box center [110, 140] width 102 height 10
select select "ease-in-out"
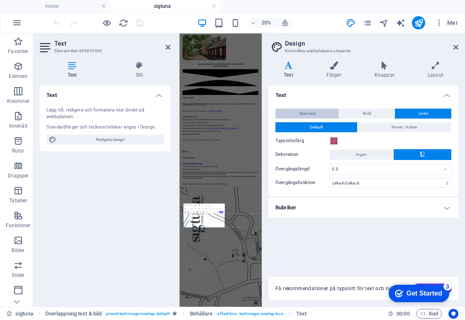
click at [322, 114] on button "Standard" at bounding box center [306, 114] width 63 height 10
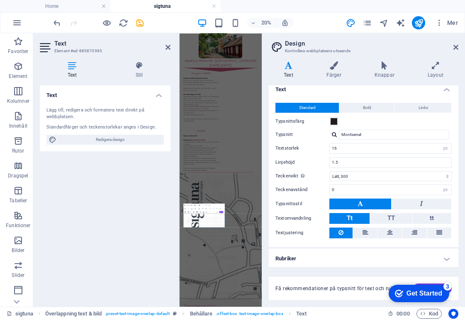
scroll to position [7, 0]
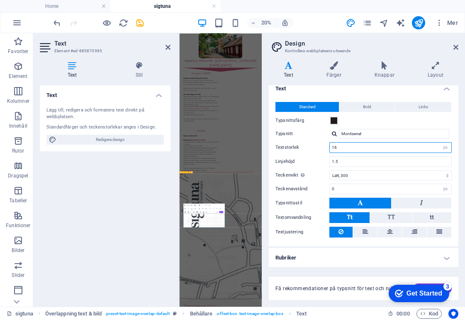
drag, startPoint x: 349, startPoint y: 146, endPoint x: 327, endPoint y: 145, distance: 22.0
click at [327, 145] on div "Textstorlek 16 rem px" at bounding box center [363, 147] width 176 height 11
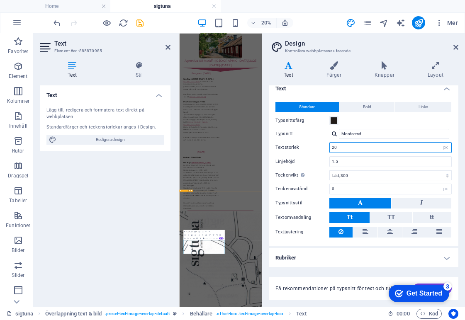
type input "20"
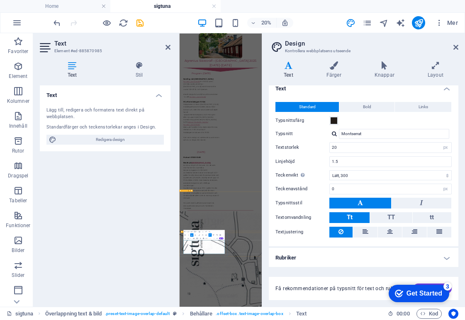
click at [457, 50] on icon at bounding box center [455, 47] width 5 height 7
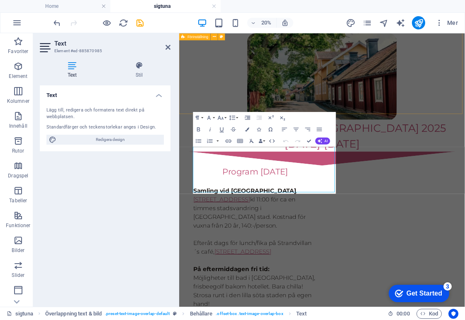
scroll to position [854, 0]
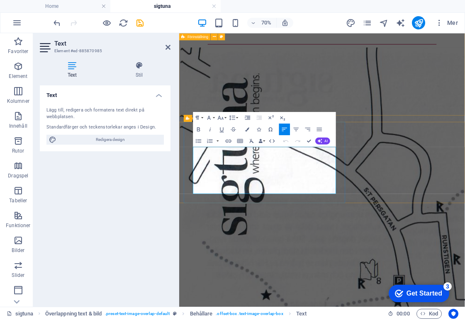
drag, startPoint x: 277, startPoint y: 257, endPoint x: 196, endPoint y: 199, distance: 100.0
click at [214, 116] on button "Font Family" at bounding box center [210, 118] width 11 height 12
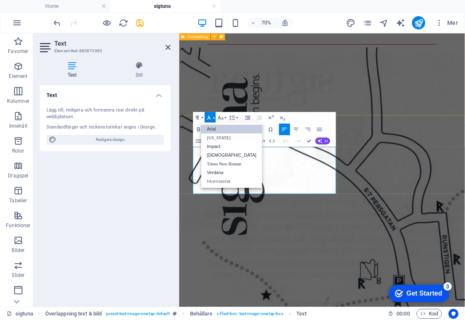
scroll to position [0, 0]
click at [214, 116] on button "Font Family" at bounding box center [210, 118] width 11 height 12
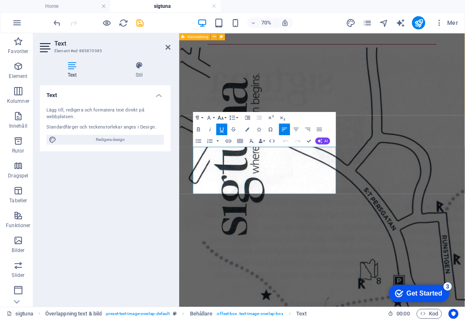
click at [225, 116] on button "Font Size" at bounding box center [222, 118] width 11 height 12
click at [224, 141] on link "18" at bounding box center [219, 139] width 21 height 9
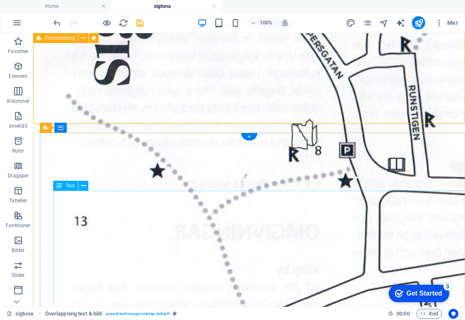
scroll to position [1072, 0]
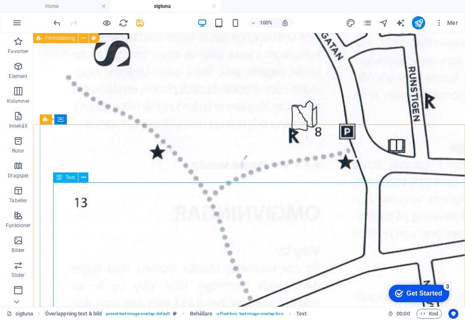
click at [70, 178] on span "Text" at bounding box center [70, 177] width 9 height 5
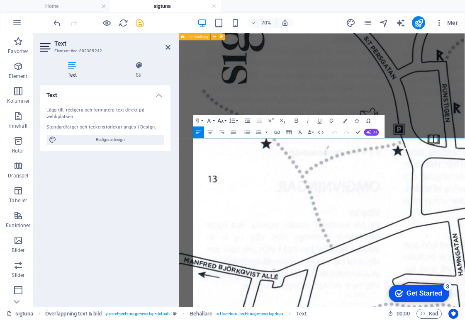
click at [224, 121] on icon "button" at bounding box center [220, 120] width 7 height 7
click at [224, 121] on button "Font Size" at bounding box center [222, 120] width 11 height 12
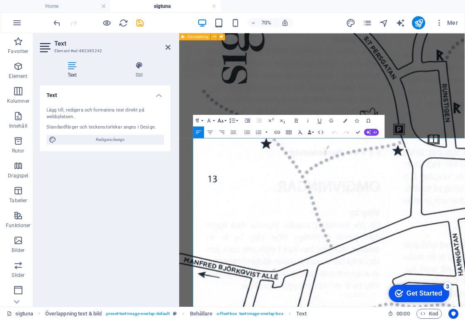
click at [224, 121] on button "Font Size" at bounding box center [222, 120] width 11 height 12
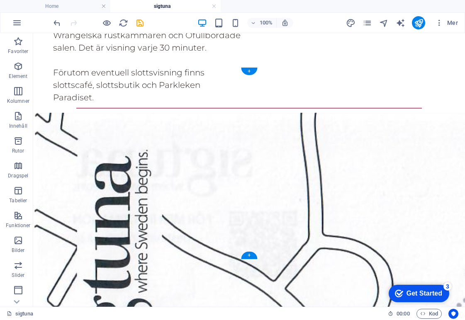
scroll to position [764, 0]
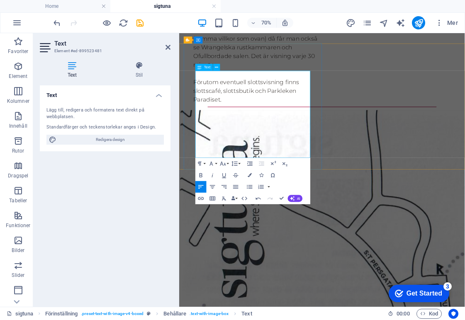
drag, startPoint x: 272, startPoint y: 206, endPoint x: 180, endPoint y: 88, distance: 149.3
click at [224, 163] on icon "button" at bounding box center [223, 164] width 6 height 4
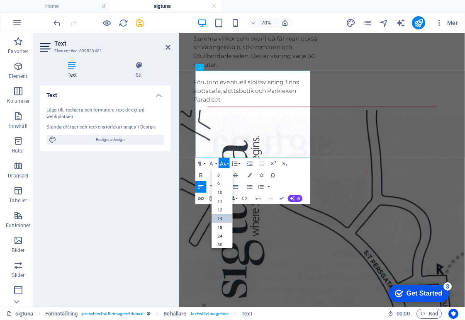
click at [226, 221] on link "14" at bounding box center [222, 218] width 21 height 9
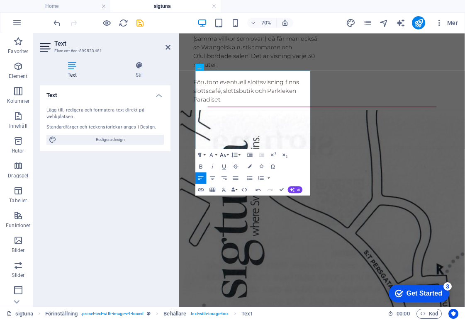
click at [226, 156] on icon "button" at bounding box center [223, 155] width 6 height 4
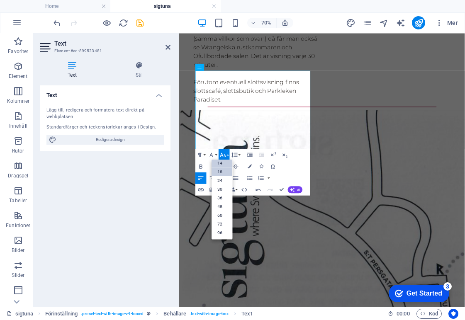
click at [224, 171] on link "18" at bounding box center [222, 172] width 21 height 9
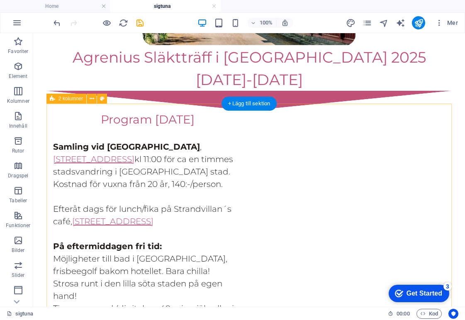
scroll to position [119, 0]
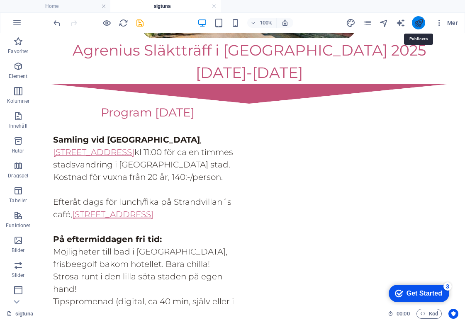
click at [419, 27] on icon "publish" at bounding box center [419, 23] width 10 height 10
